Goal: Find specific page/section

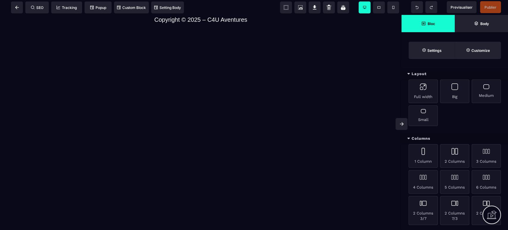
scroll to position [686, 0]
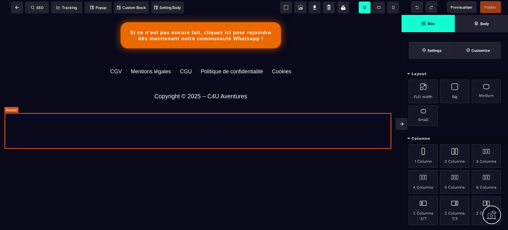
click at [206, 91] on footer "CGV Mentions légales CGU Politique de confidentialité Cookies" at bounding box center [200, 73] width 392 height 36
select select
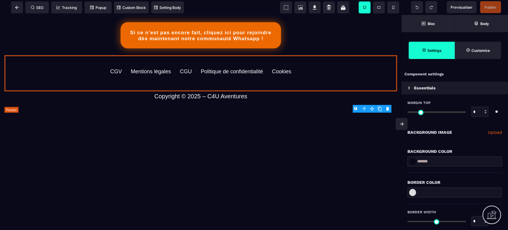
type input "*"
type input "***"
type input "**"
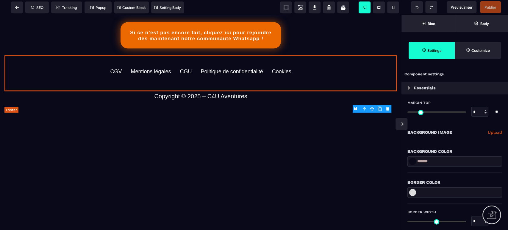
type input "*"
click at [289, 78] on div "CGV Mentions légales CGU Politique de confidentialité Cookies" at bounding box center [200, 71] width 345 height 12
click at [287, 75] on div "Cookies" at bounding box center [281, 71] width 19 height 6
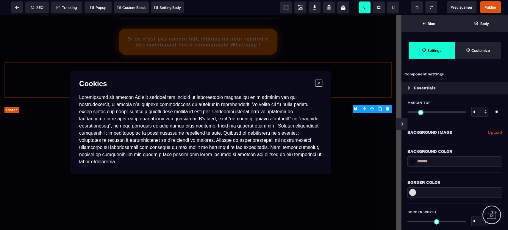
scroll to position [0, 0]
click at [281, 129] on div at bounding box center [200, 129] width 243 height 71
click at [320, 87] on span "×" at bounding box center [318, 82] width 7 height 7
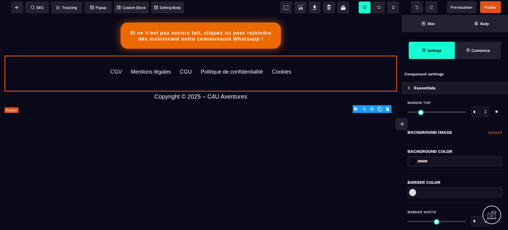
click at [245, 75] on div "Politique de confidentialité" at bounding box center [232, 72] width 62 height 6
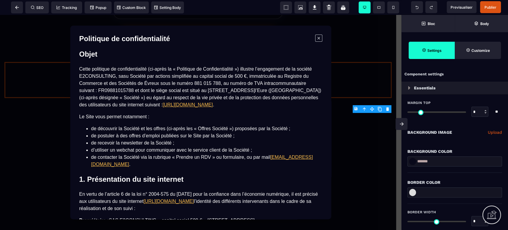
click at [317, 39] on span "×" at bounding box center [318, 38] width 7 height 7
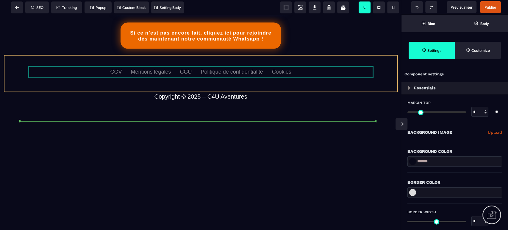
drag, startPoint x: 299, startPoint y: 130, endPoint x: 248, endPoint y: 128, distance: 51.5
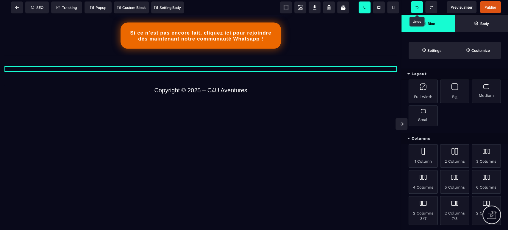
click at [414, 7] on span at bounding box center [417, 7] width 12 height 12
select select
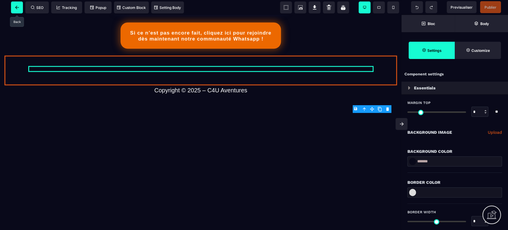
click at [16, 8] on icon at bounding box center [17, 8] width 4 height 4
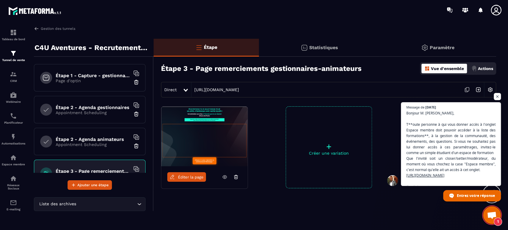
click at [185, 178] on span "Éditer la page" at bounding box center [191, 177] width 26 height 4
